Goal: Task Accomplishment & Management: Manage account settings

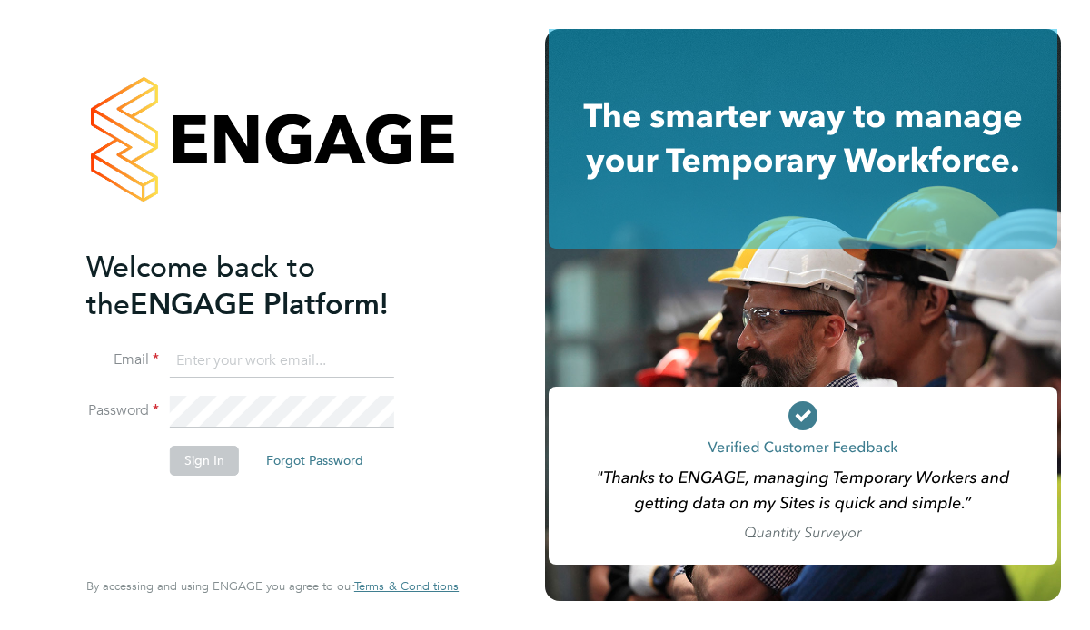
type input "[EMAIL_ADDRESS][PERSON_NAME][DOMAIN_NAME]"
click at [188, 455] on button "Sign In" at bounding box center [204, 460] width 69 height 29
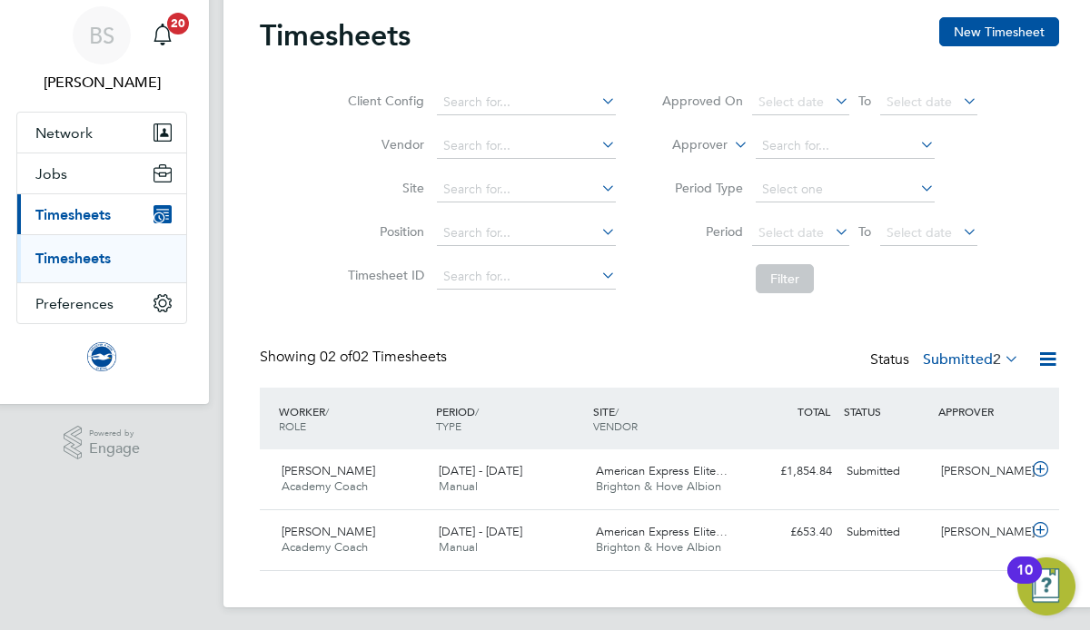
scroll to position [69, 0]
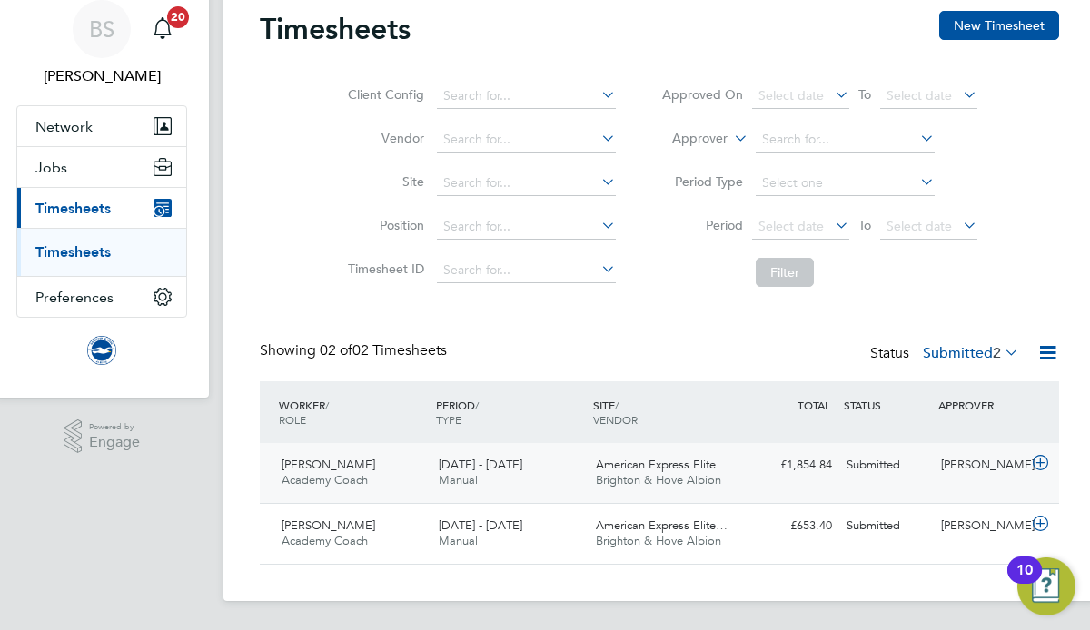
click at [481, 462] on span "1 - 31 Aug 2025" at bounding box center [481, 464] width 84 height 15
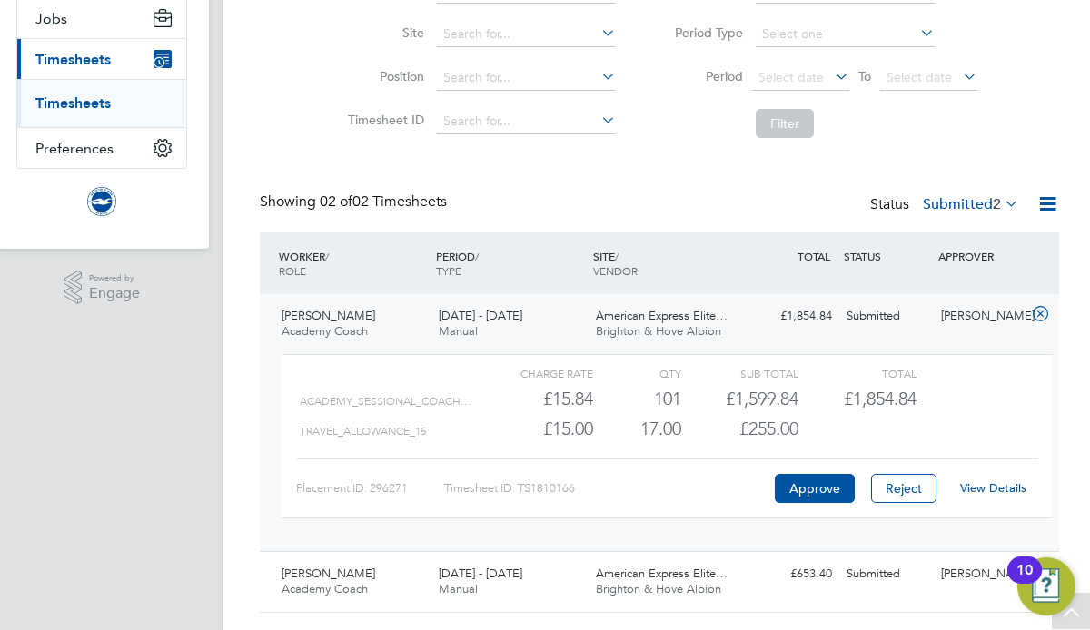
scroll to position [221, 0]
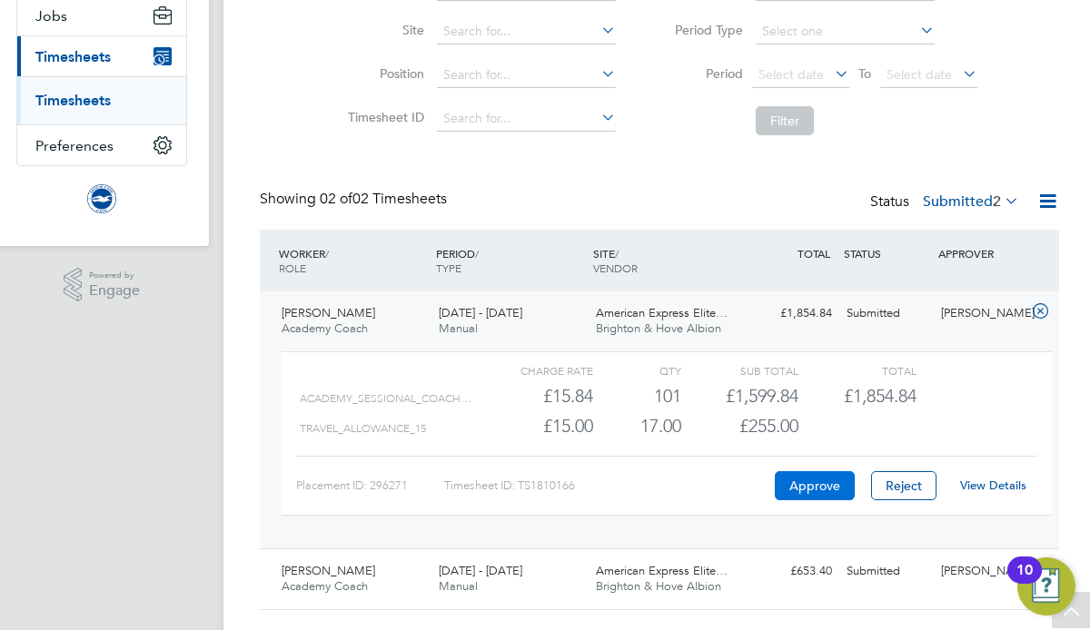
click at [814, 488] on button "Approve" at bounding box center [815, 485] width 80 height 29
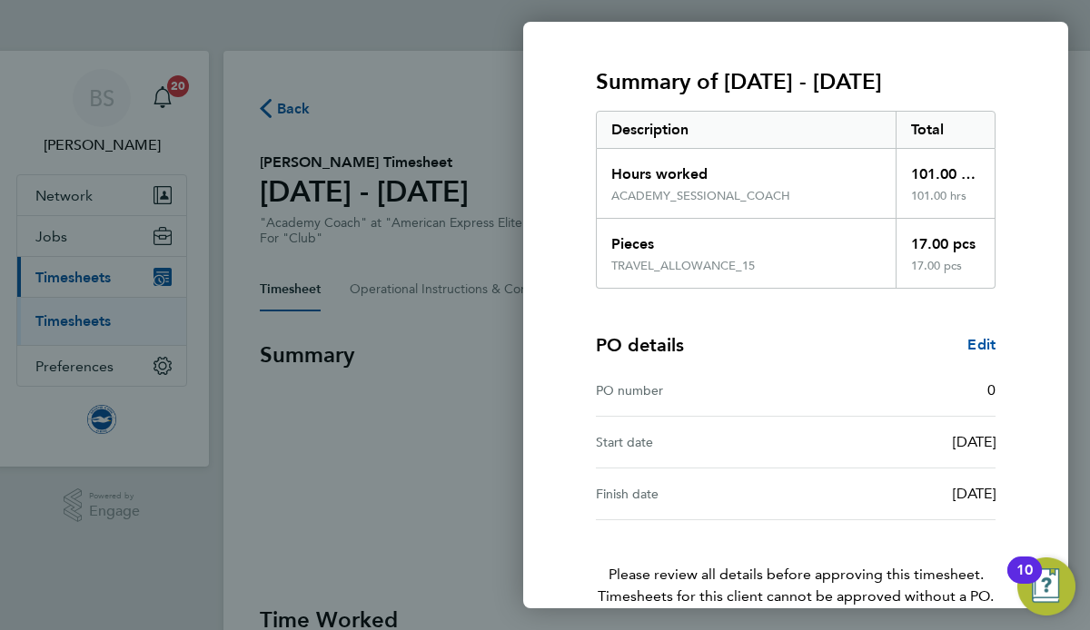
scroll to position [310, 0]
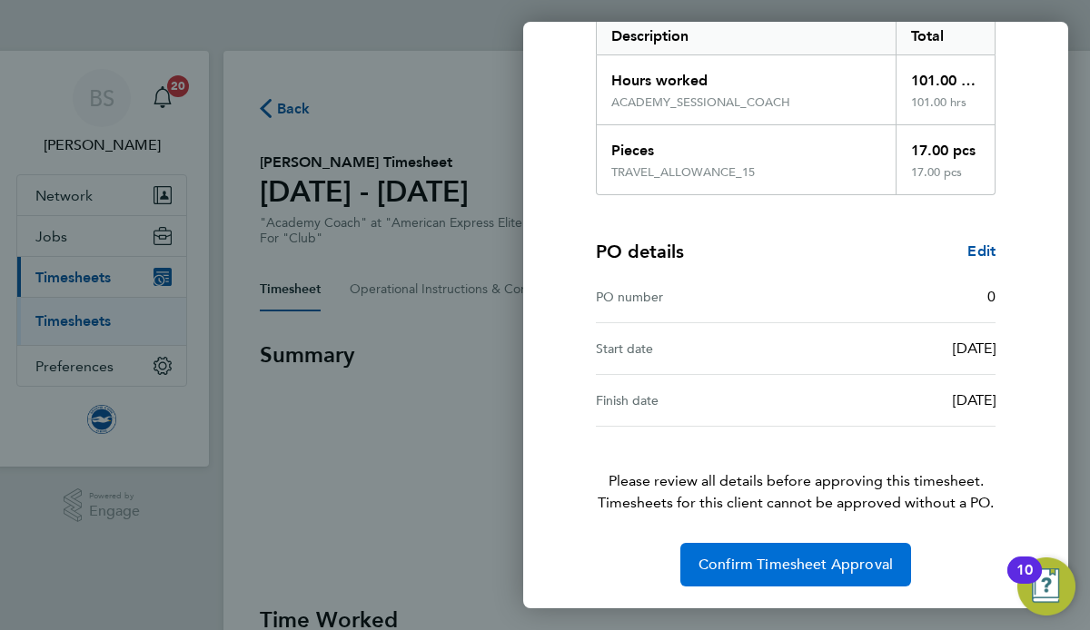
click at [787, 573] on button "Confirm Timesheet Approval" at bounding box center [795, 565] width 231 height 44
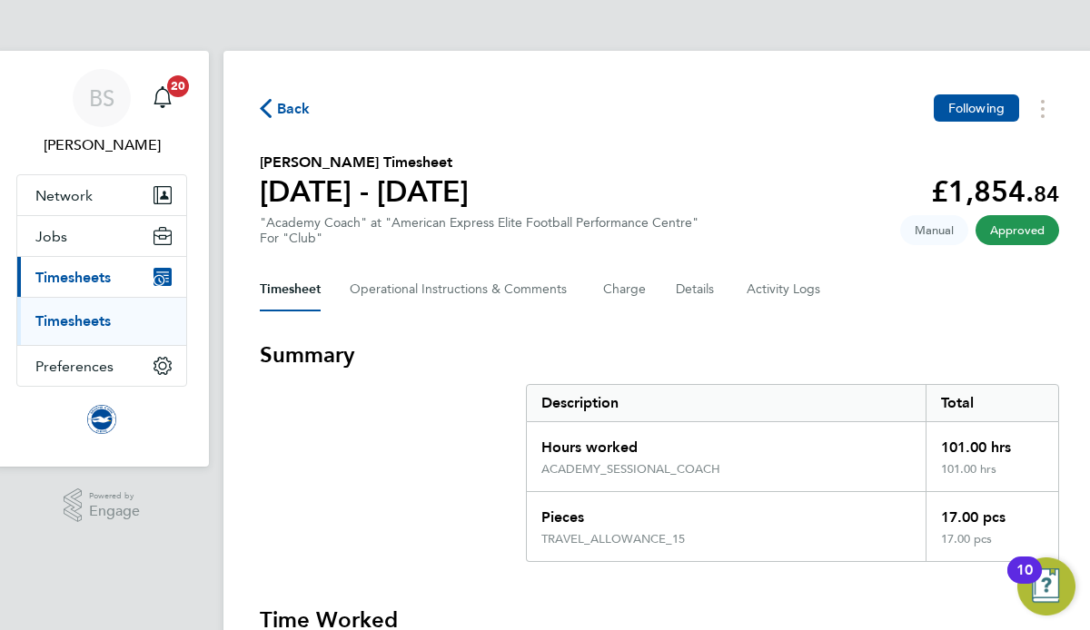
click at [104, 312] on ul "Timesheets" at bounding box center [101, 321] width 169 height 48
click at [85, 277] on span "Timesheets" at bounding box center [72, 277] width 75 height 17
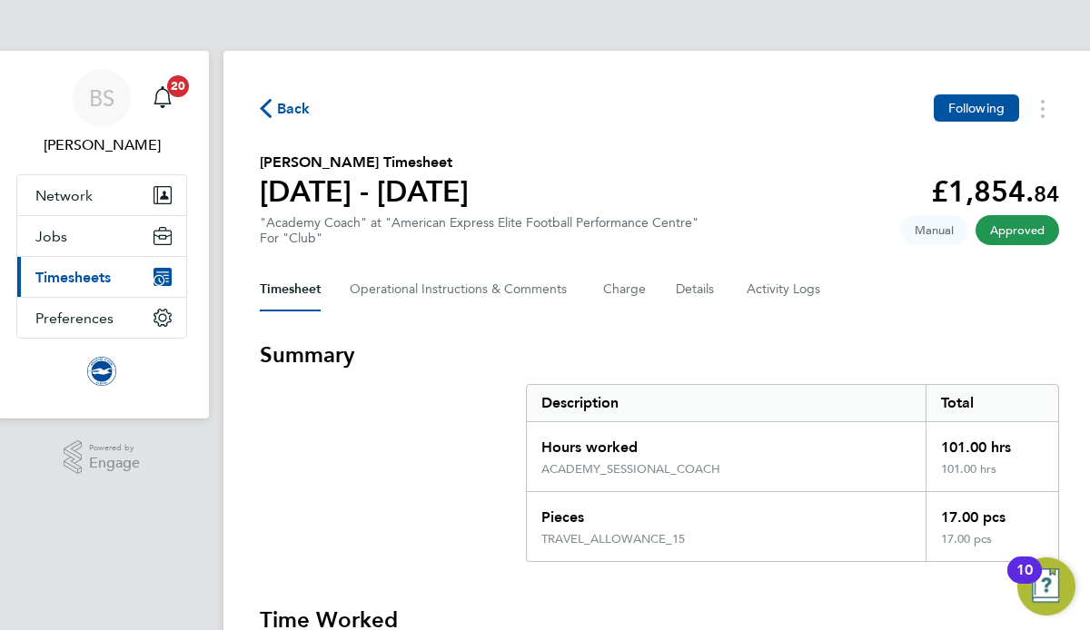
click at [82, 284] on span "Timesheets" at bounding box center [72, 277] width 75 height 17
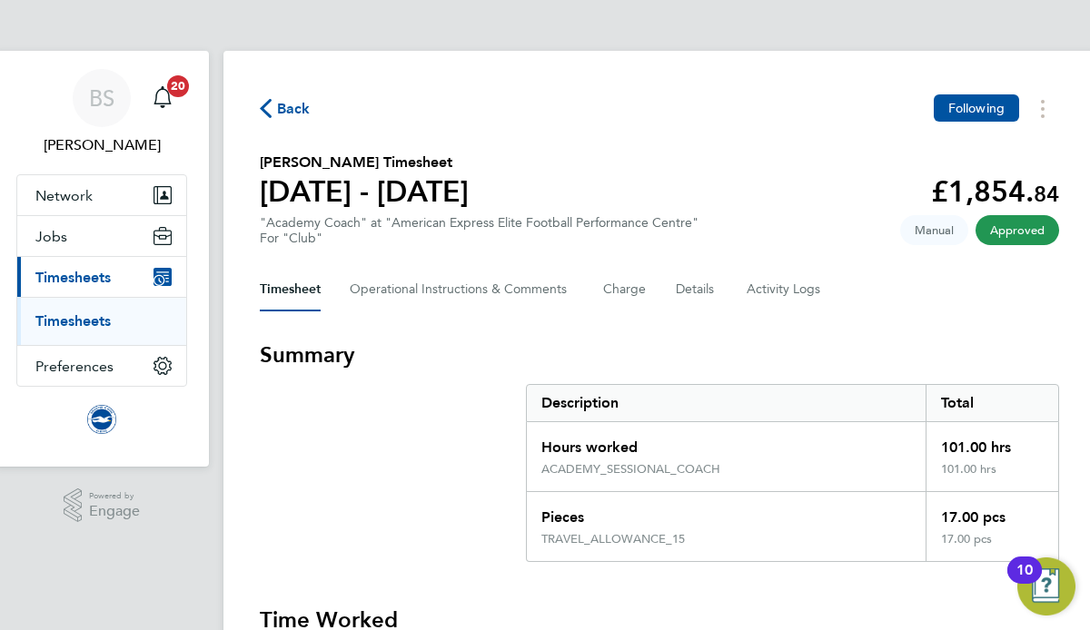
click at [84, 322] on link "Timesheets" at bounding box center [72, 320] width 75 height 17
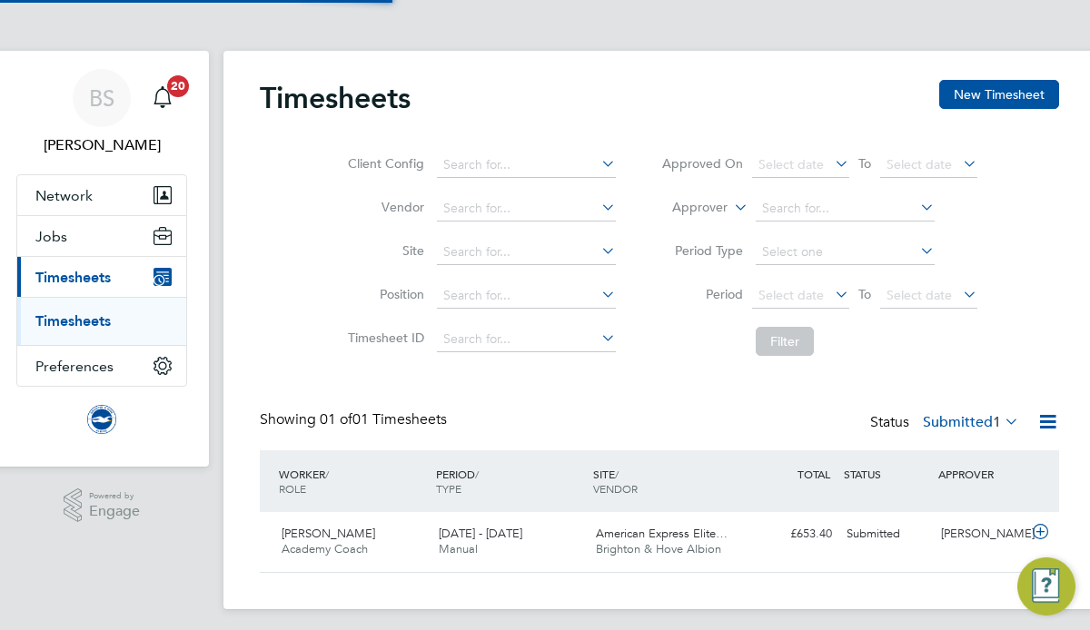
scroll to position [45, 157]
click at [371, 535] on div "Samuel Packham Academy Coach 1 - 31 Aug 2025" at bounding box center [352, 542] width 157 height 45
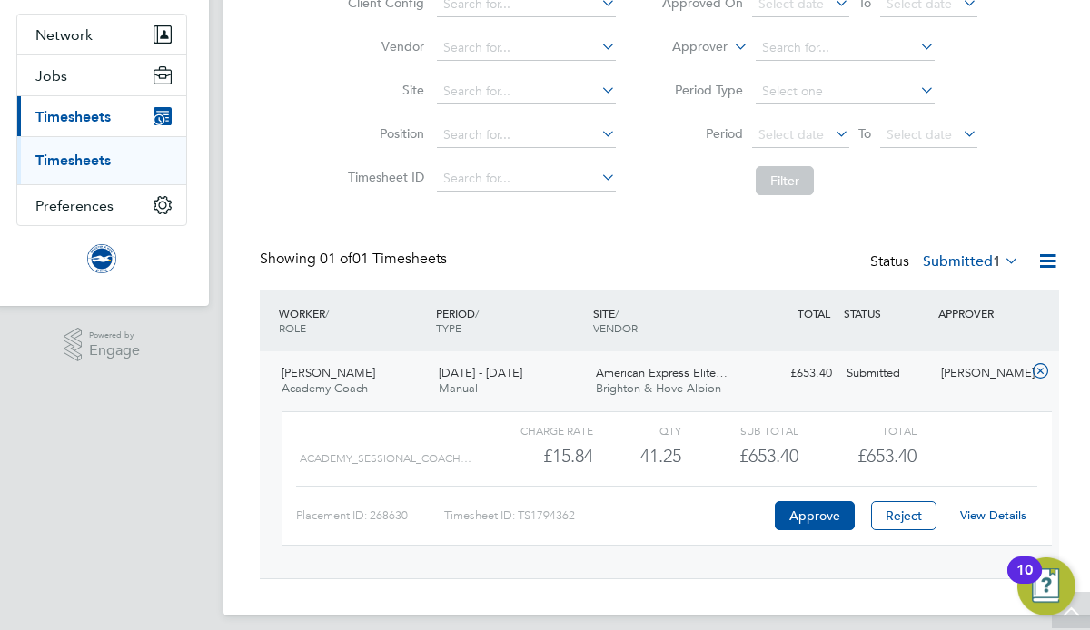
scroll to position [175, 0]
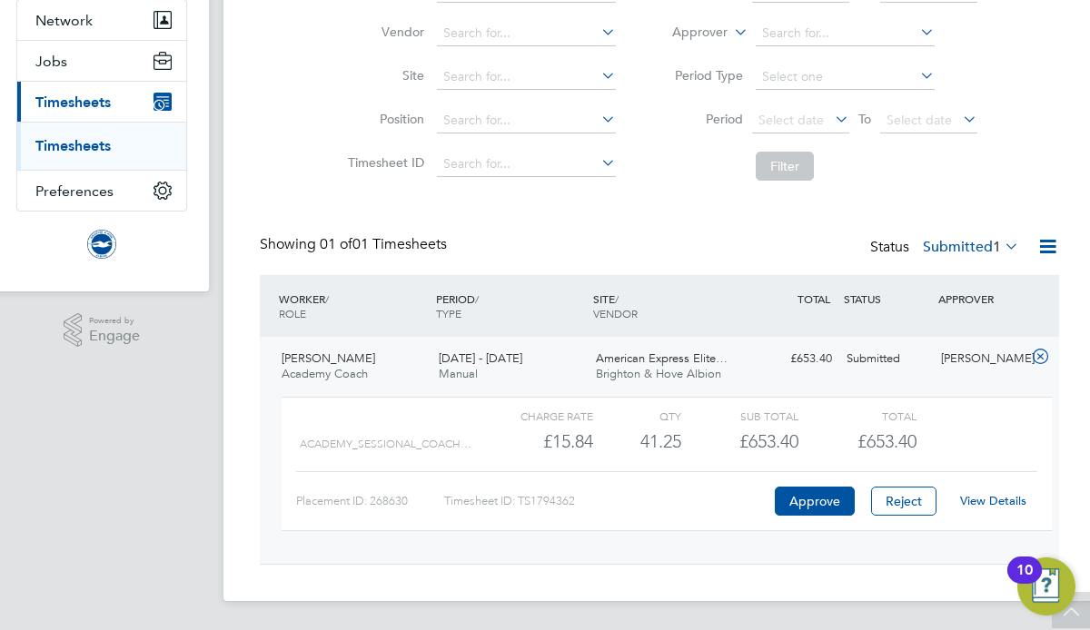
click at [993, 499] on link "View Details" at bounding box center [993, 500] width 66 height 15
